Goal: Task Accomplishment & Management: Use online tool/utility

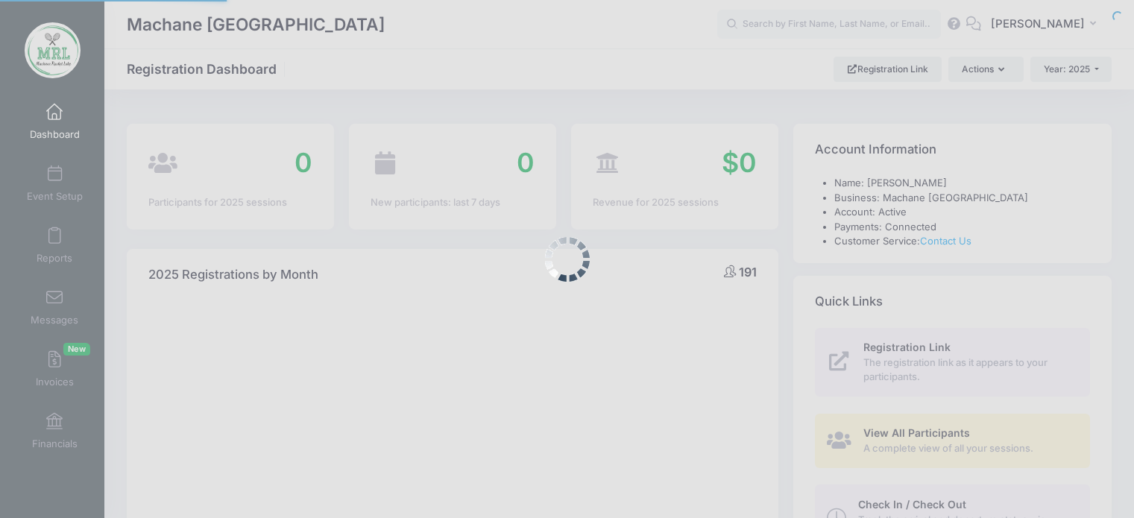
select select
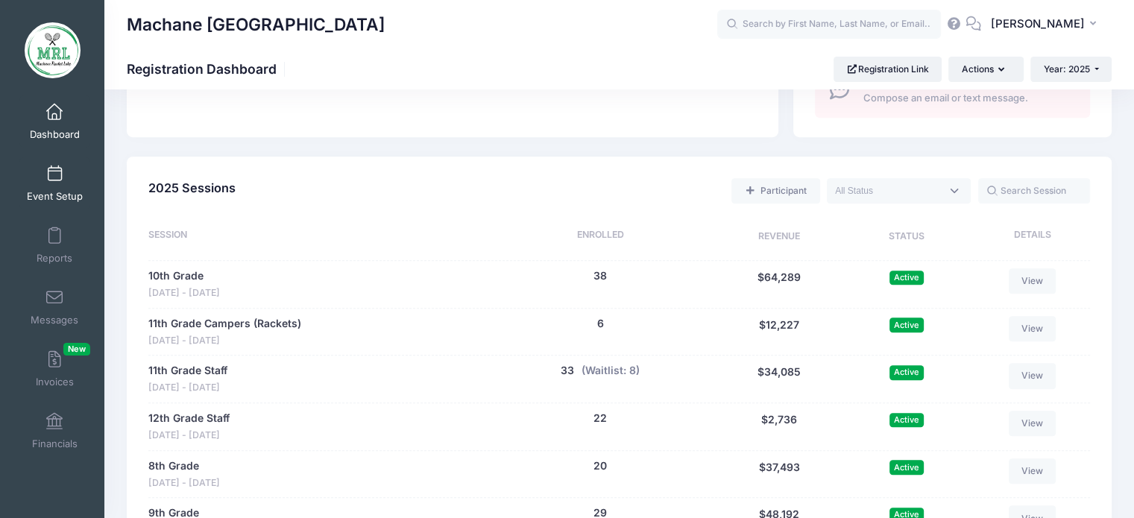
scroll to position [595, 0]
click at [62, 231] on link "Reports" at bounding box center [54, 245] width 71 height 52
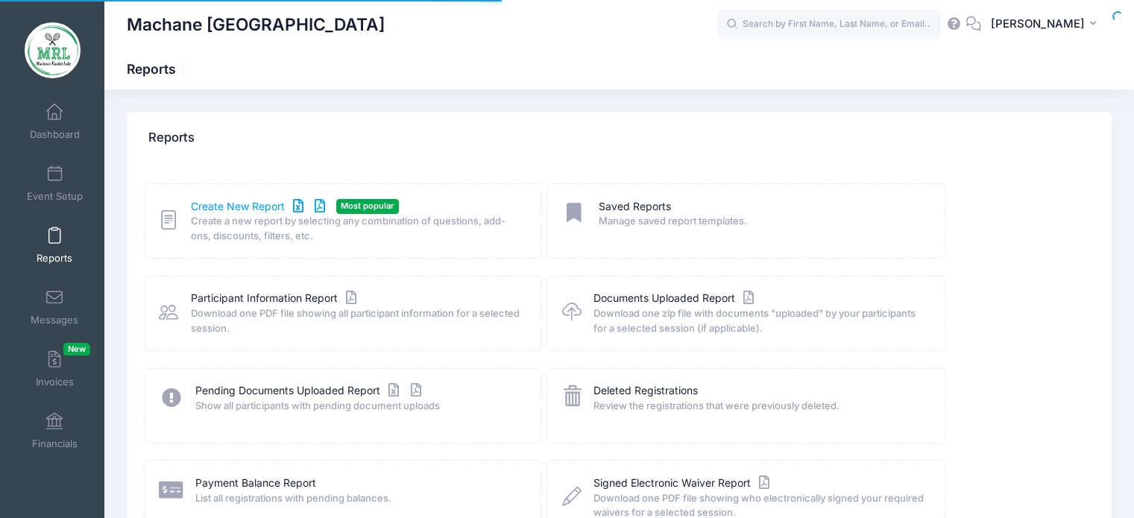
click at [257, 212] on link "Create New Report" at bounding box center [260, 207] width 139 height 16
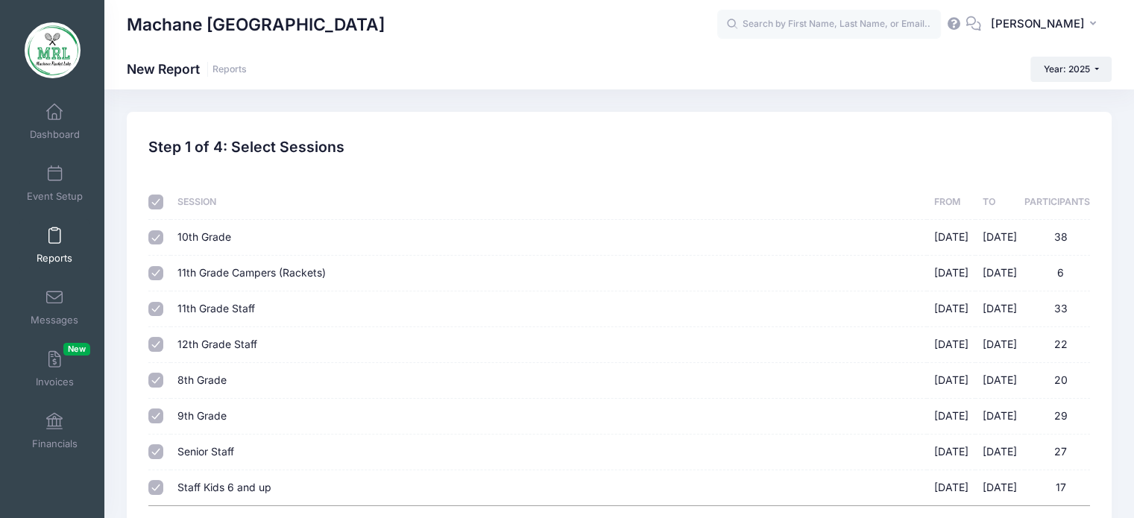
scroll to position [136, 0]
